Goal: Find contact information: Find contact information

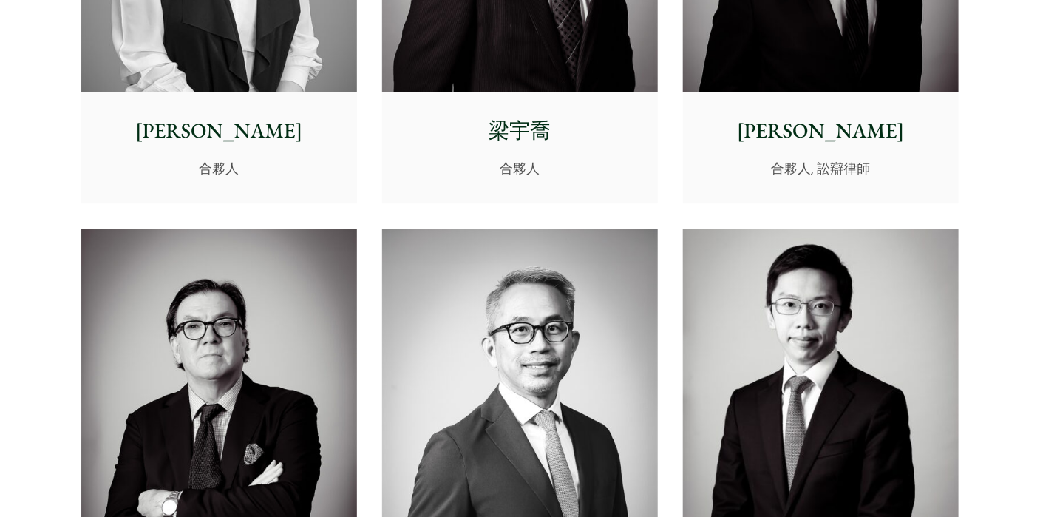
scroll to position [1576, 0]
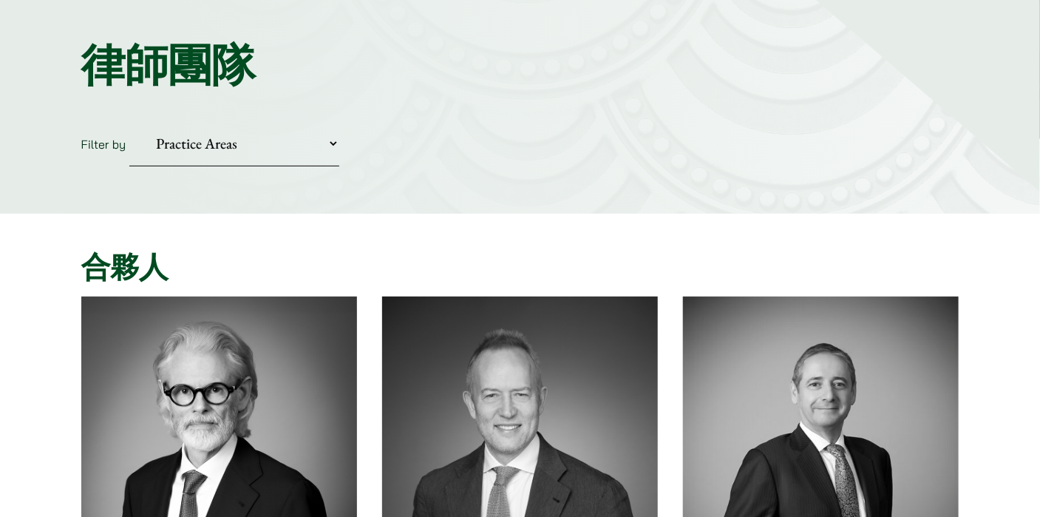
scroll to position [98, 0]
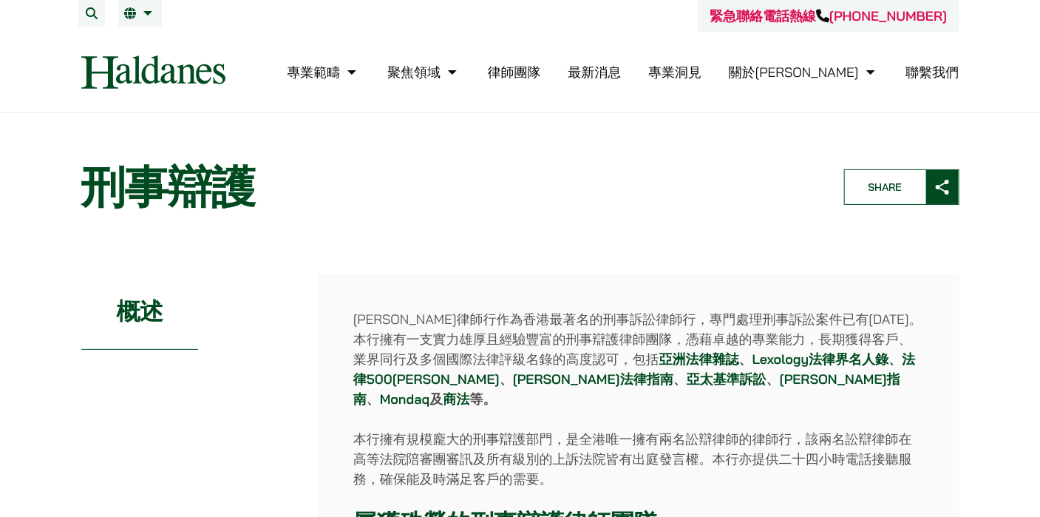
click at [541, 68] on link "律師團隊" at bounding box center [514, 72] width 53 height 17
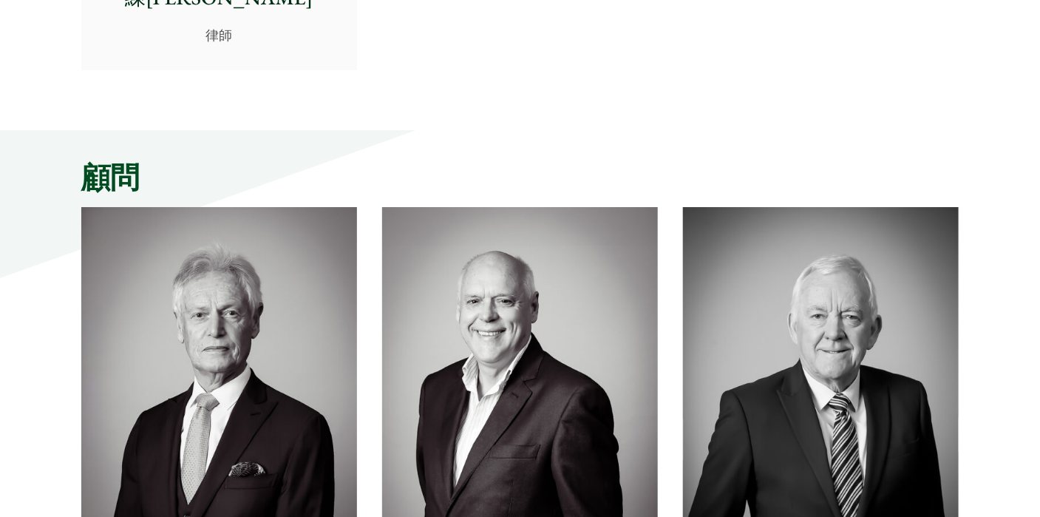
scroll to position [7001, 0]
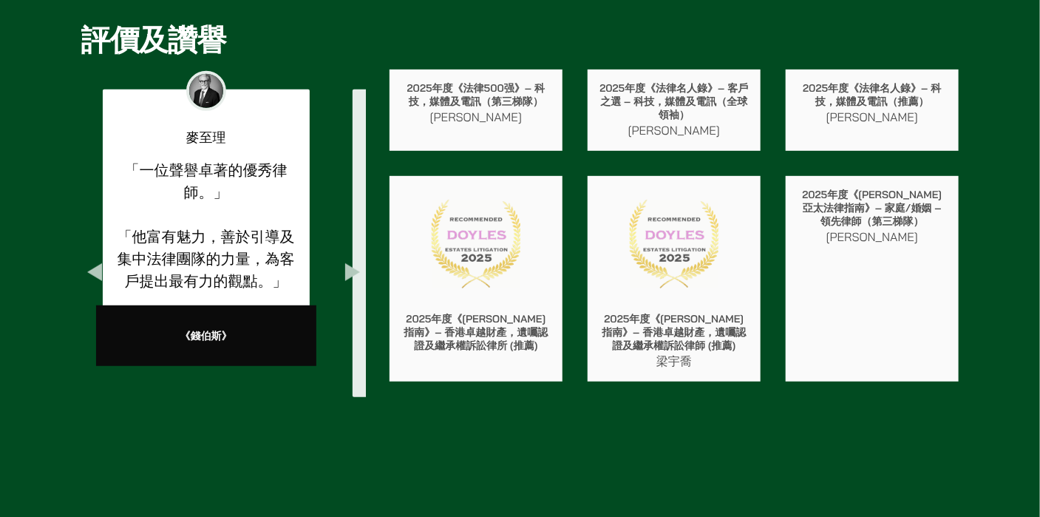
scroll to position [2661, 0]
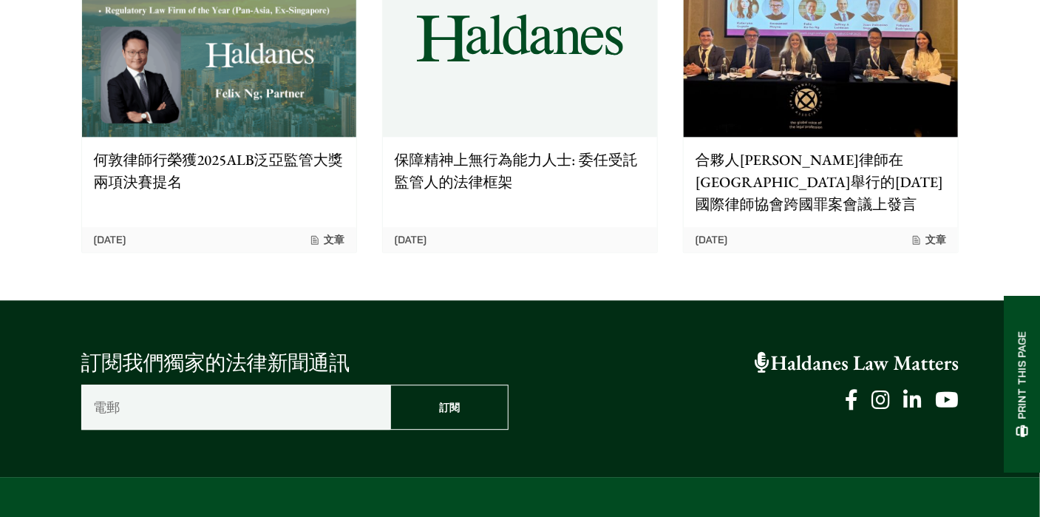
scroll to position [1493, 0]
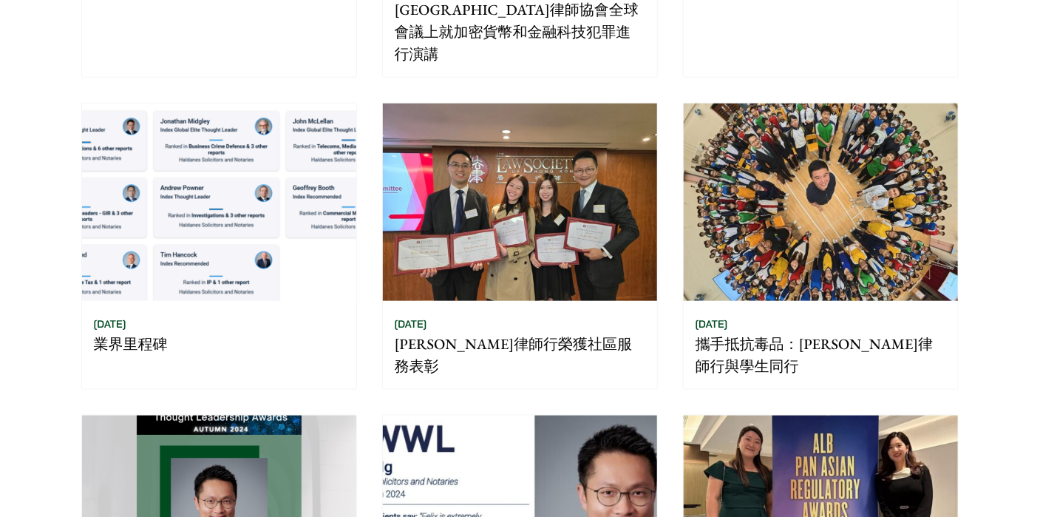
scroll to position [492, 0]
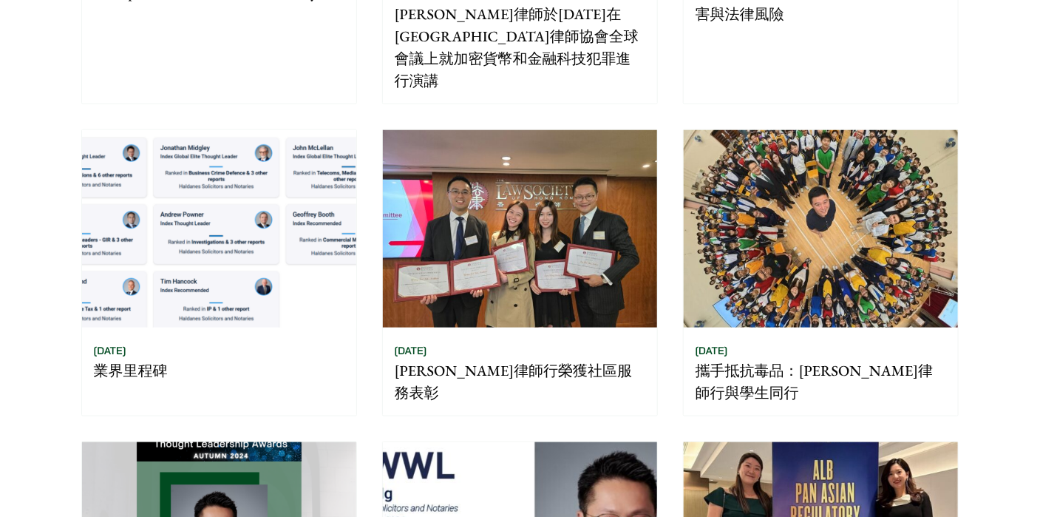
click at [741, 359] on p "攜手抵抗毒品：[PERSON_NAME]律師行與學生同行" at bounding box center [821, 381] width 251 height 44
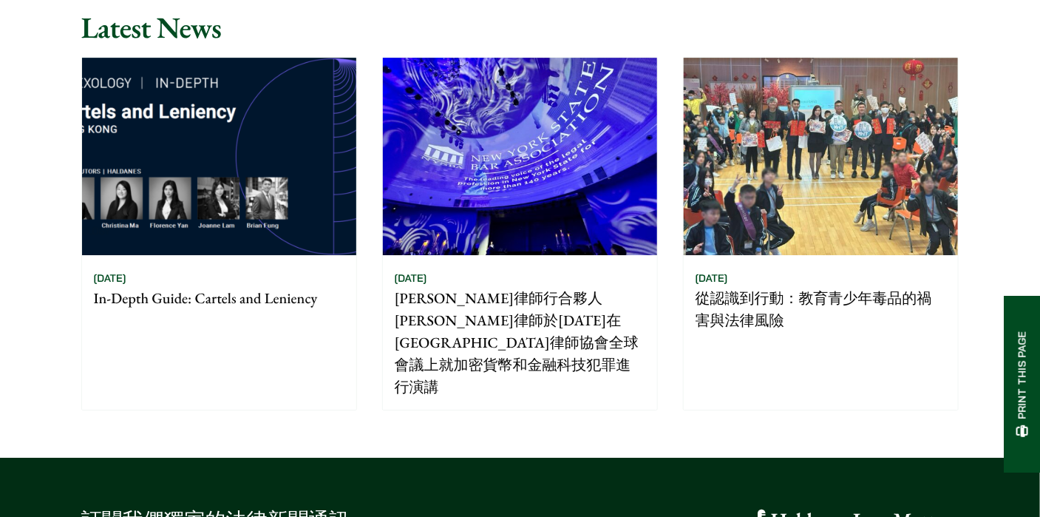
scroll to position [2009, 0]
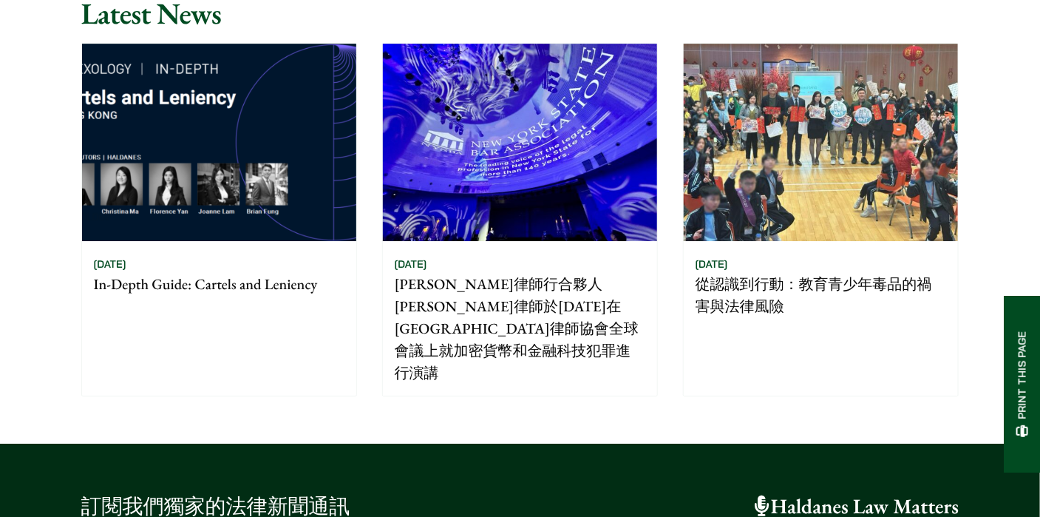
drag, startPoint x: 162, startPoint y: 345, endPoint x: 264, endPoint y: 345, distance: 102.0
drag, startPoint x: 138, startPoint y: 342, endPoint x: 192, endPoint y: 367, distance: 60.2
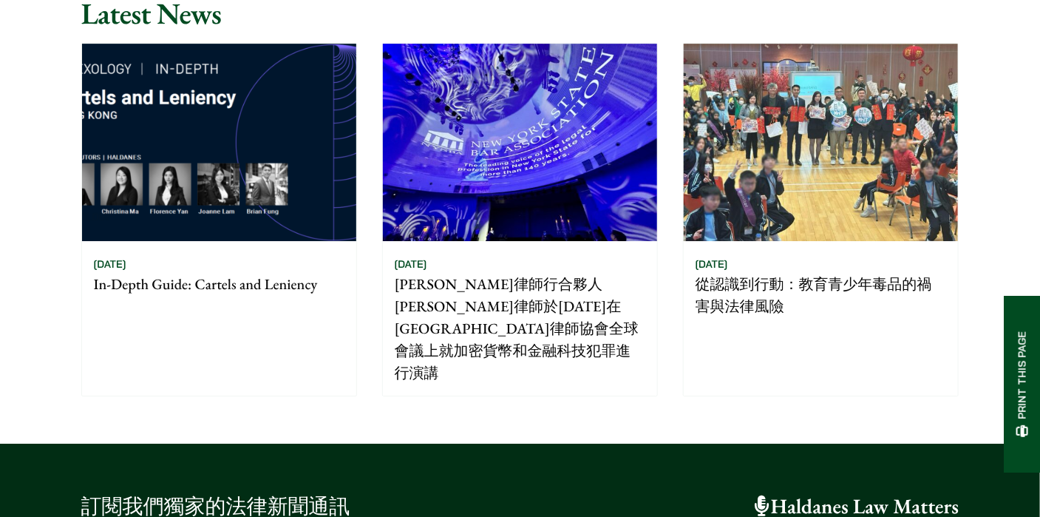
copy p "[STREET_ADDRESS][GEOGRAPHIC_DATA]"
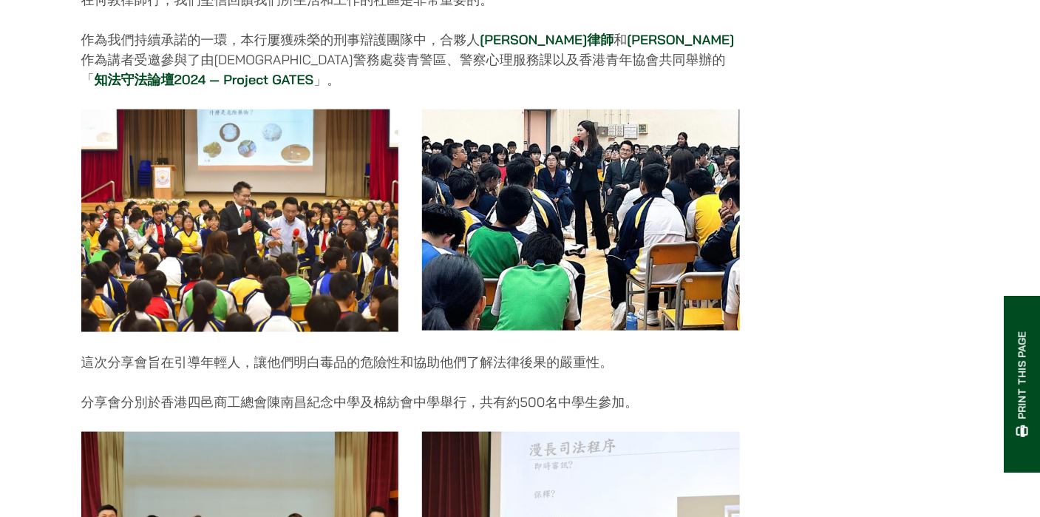
scroll to position [0, 0]
